Goal: Task Accomplishment & Management: Manage account settings

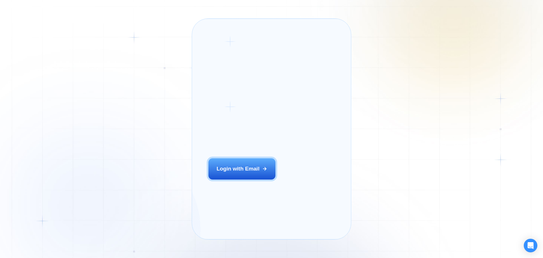
click at [239, 172] on div "Login with Email" at bounding box center [238, 168] width 43 height 7
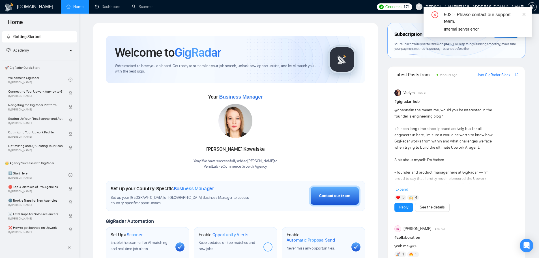
click at [526, 245] on icon "Open Intercom Messenger" at bounding box center [526, 245] width 6 height 7
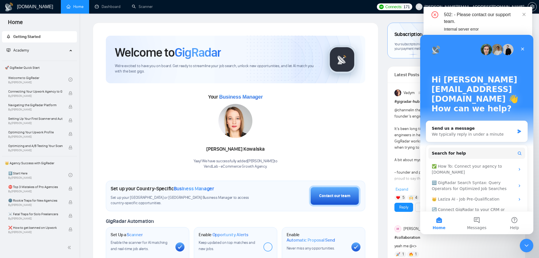
click at [459, 125] on div "Send us a message" at bounding box center [472, 128] width 83 height 6
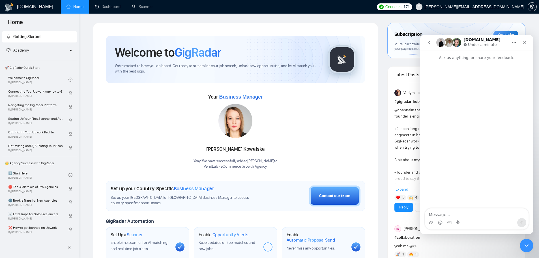
click at [453, 214] on textarea "Message…" at bounding box center [476, 213] width 103 height 10
type textarea "Please cancel our subscription to Gig radar. Do not process the payment on 2/10"
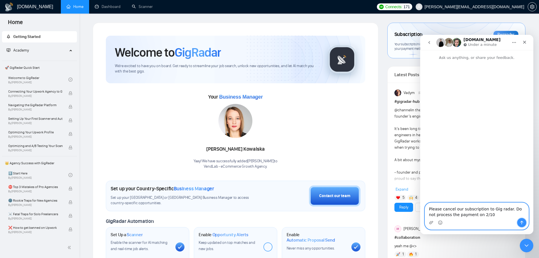
click at [521, 222] on icon "Send a message…" at bounding box center [521, 222] width 5 height 5
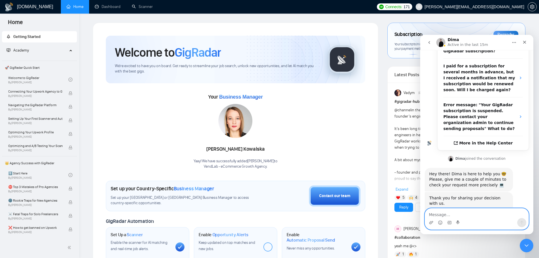
scroll to position [133, 0]
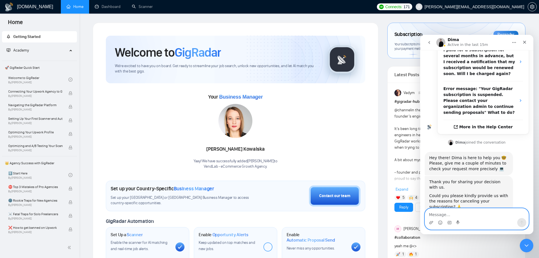
click at [441, 213] on textarea "Message…" at bounding box center [476, 213] width 103 height 10
type textarea "K"
type textarea "Just not winning enough work."
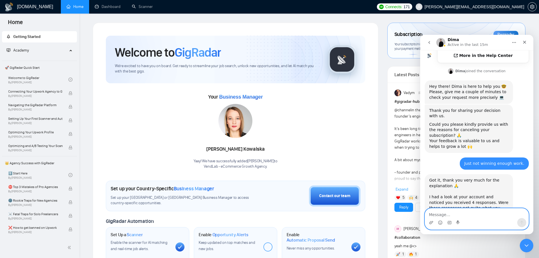
scroll to position [206, 0]
click at [453, 214] on textarea "Message…" at bounding box center [476, 213] width 103 height 10
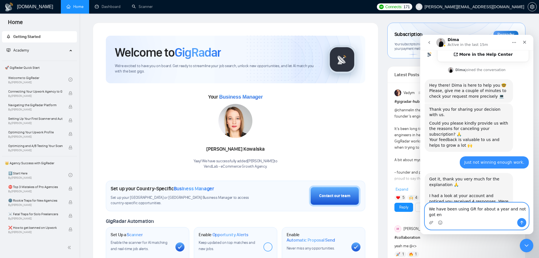
scroll to position [211, 0]
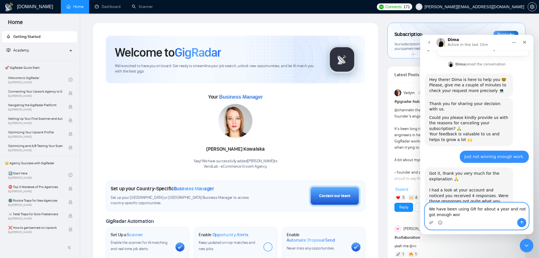
type textarea "We have been using GR for about a year and not got enough work"
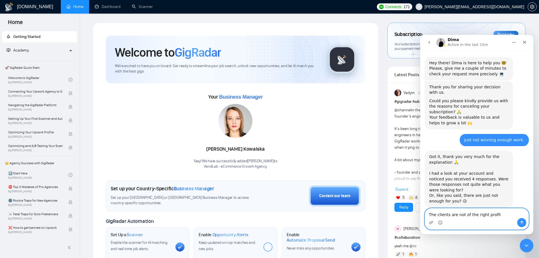
type textarea "The clients are not of the right profile"
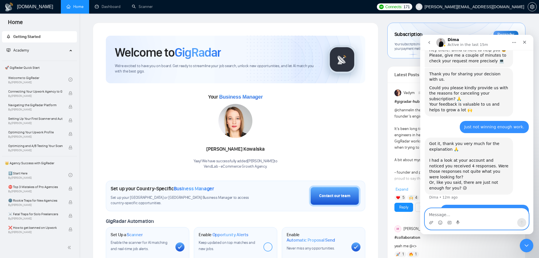
scroll to position [263, 0]
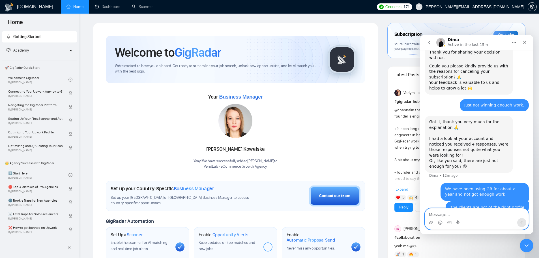
click at [443, 213] on textarea "Message…" at bounding box center [476, 213] width 103 height 10
type textarea "Please confirm cancellation"
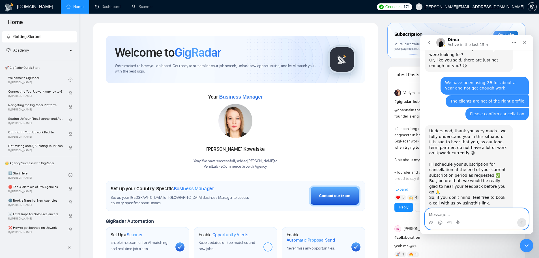
scroll to position [365, 0]
